Goal: Check status: Check status

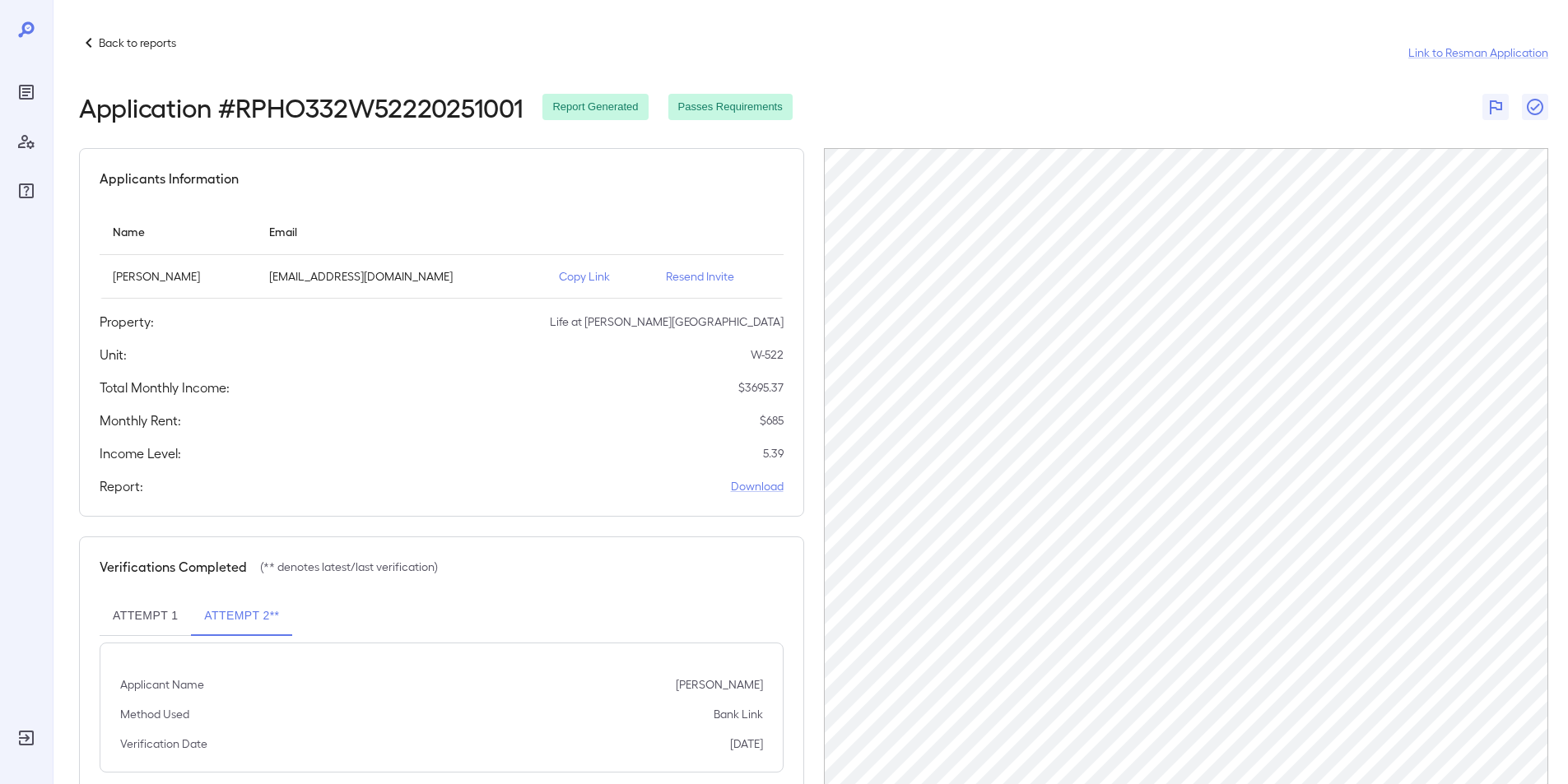
click at [118, 43] on p "Back to reports" at bounding box center [137, 43] width 77 height 16
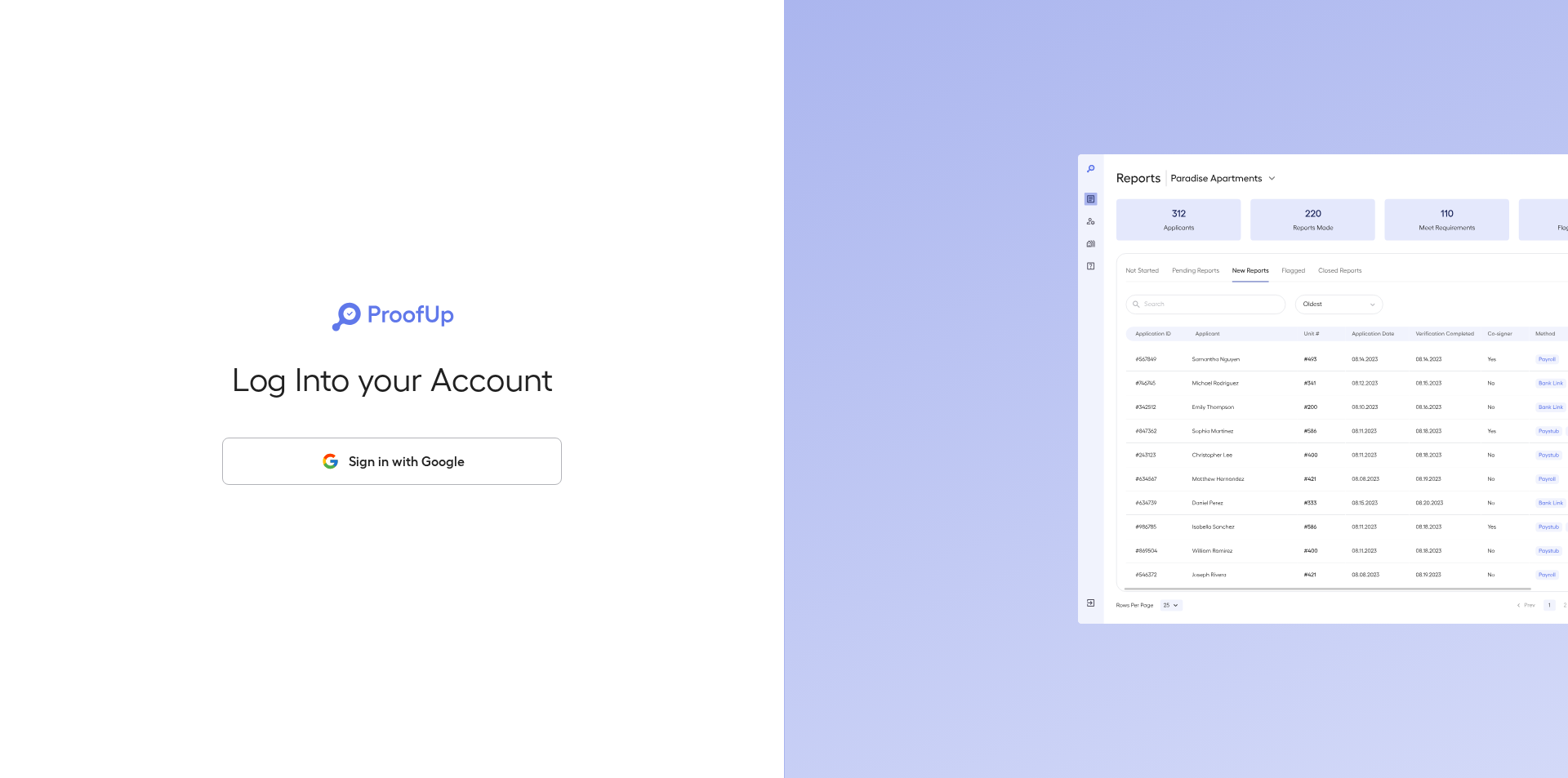
drag, startPoint x: 385, startPoint y: 467, endPoint x: 386, endPoint y: 458, distance: 9.1
click at [386, 460] on button "Sign in with Google" at bounding box center [391, 461] width 339 height 47
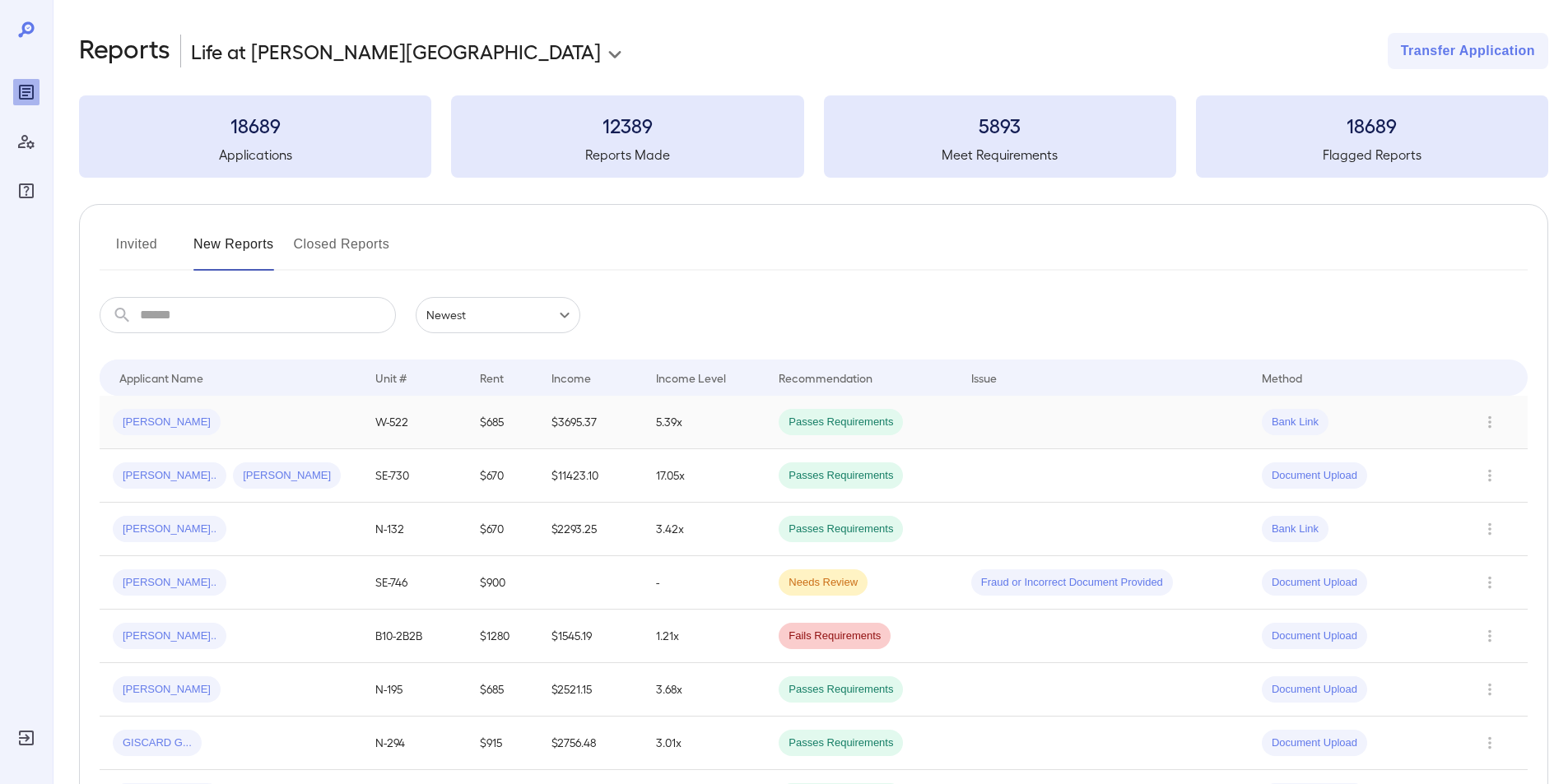
click at [153, 414] on span "Alberto S..." at bounding box center [167, 422] width 108 height 15
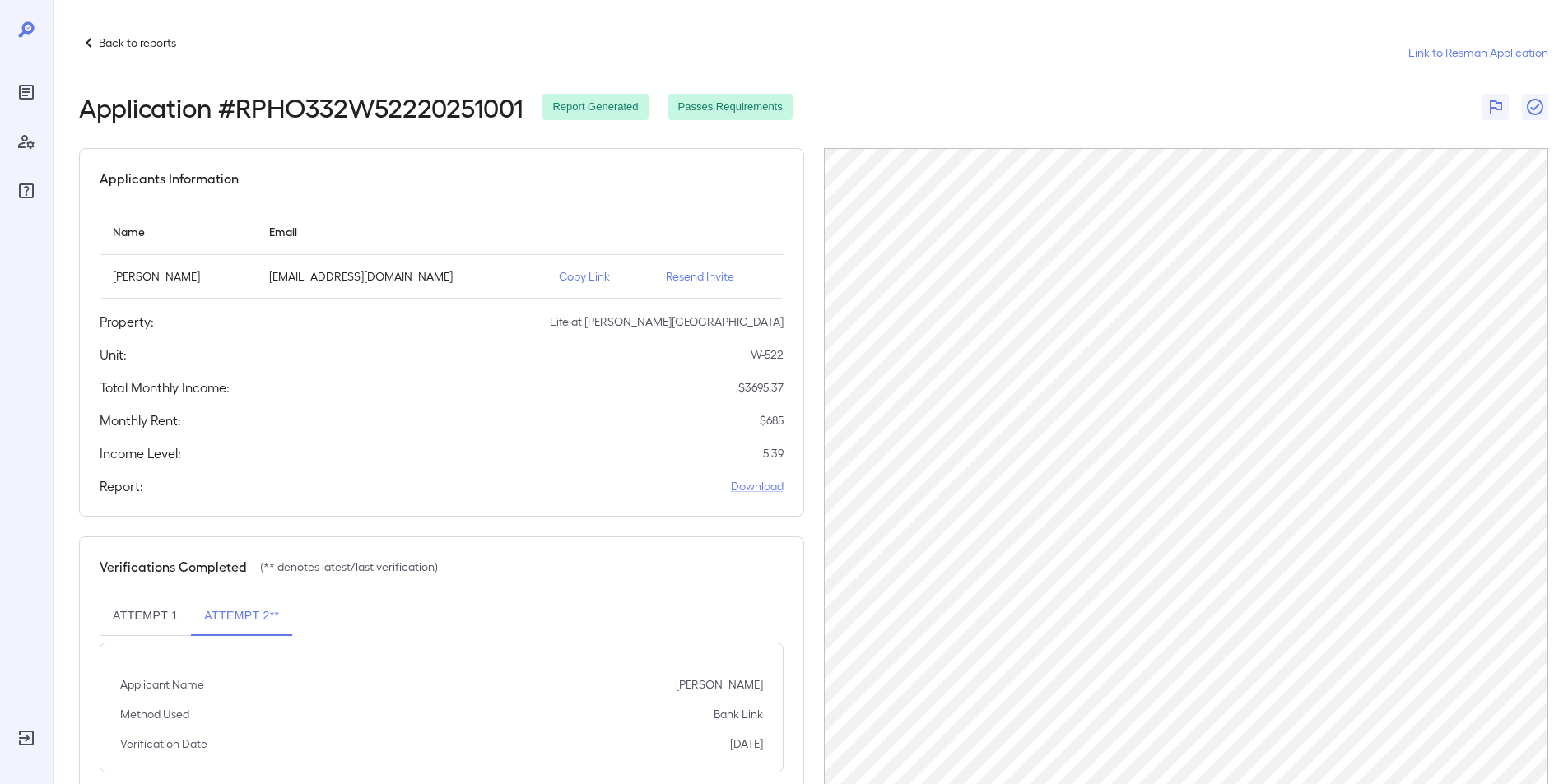
click at [664, 179] on div "Applicants Information" at bounding box center [442, 179] width 684 height 20
click at [94, 41] on icon at bounding box center [89, 43] width 20 height 20
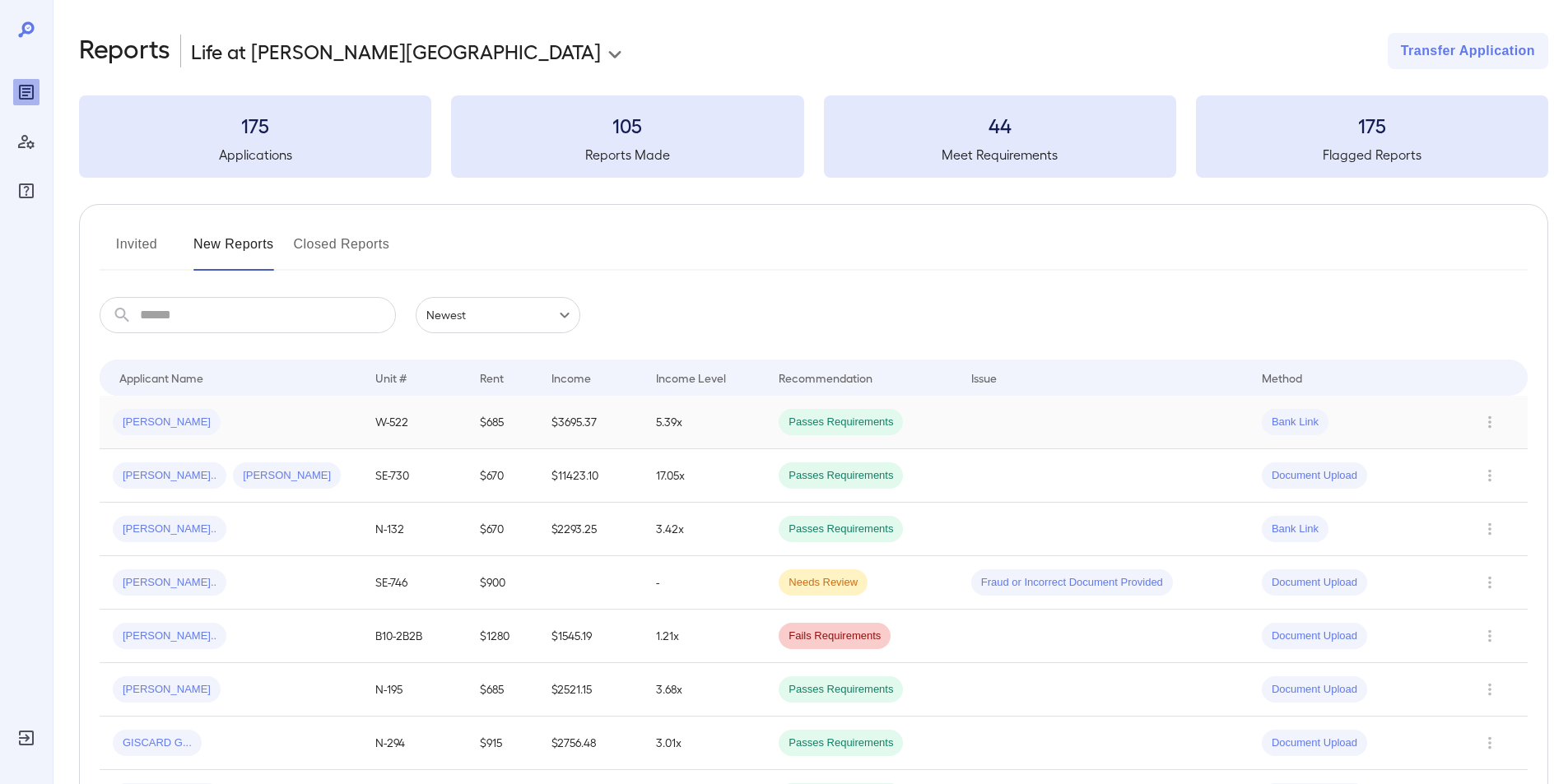
click at [151, 421] on span "Alberto S..." at bounding box center [167, 422] width 108 height 15
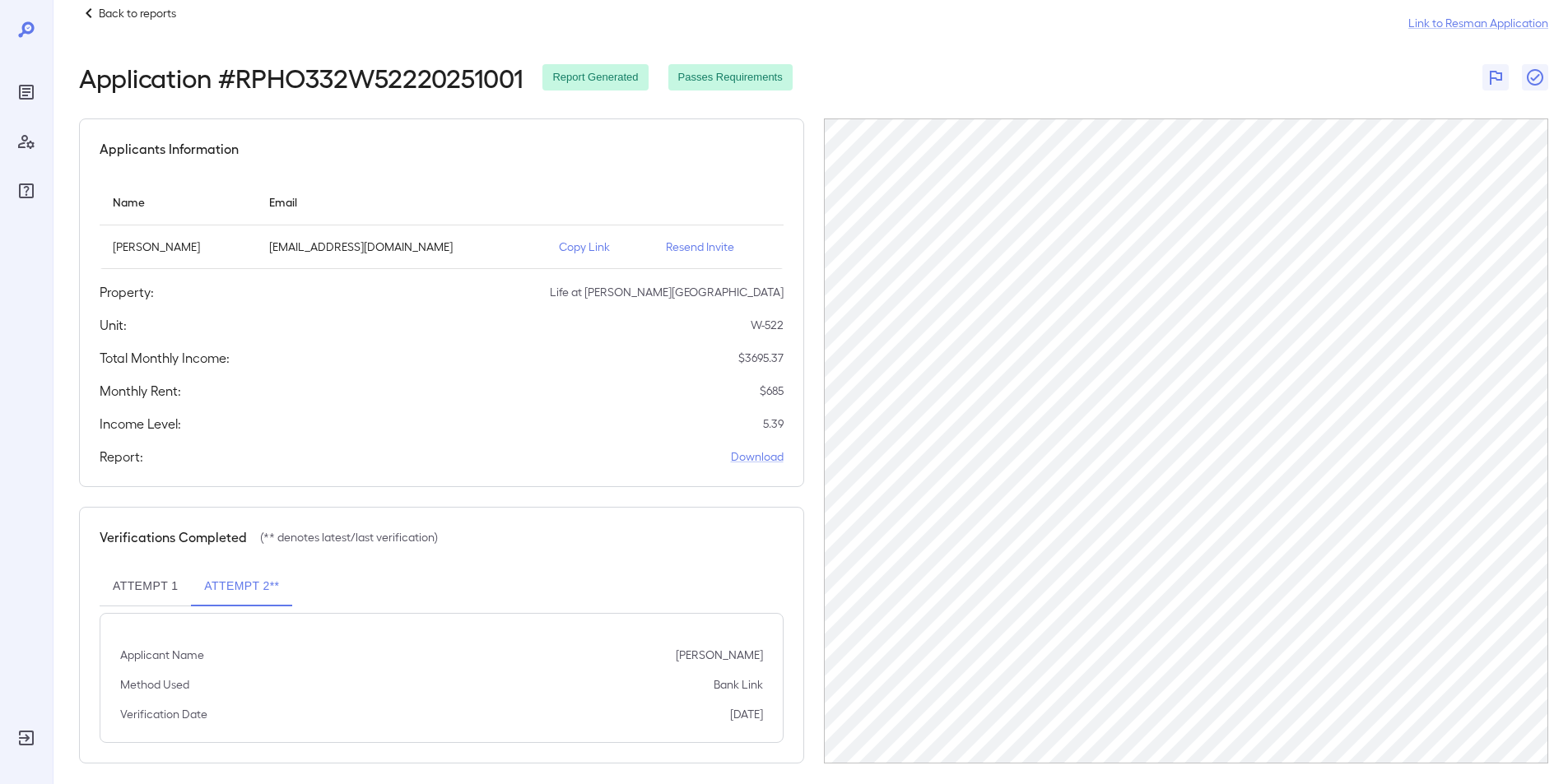
scroll to position [42, 0]
